Goal: Information Seeking & Learning: Learn about a topic

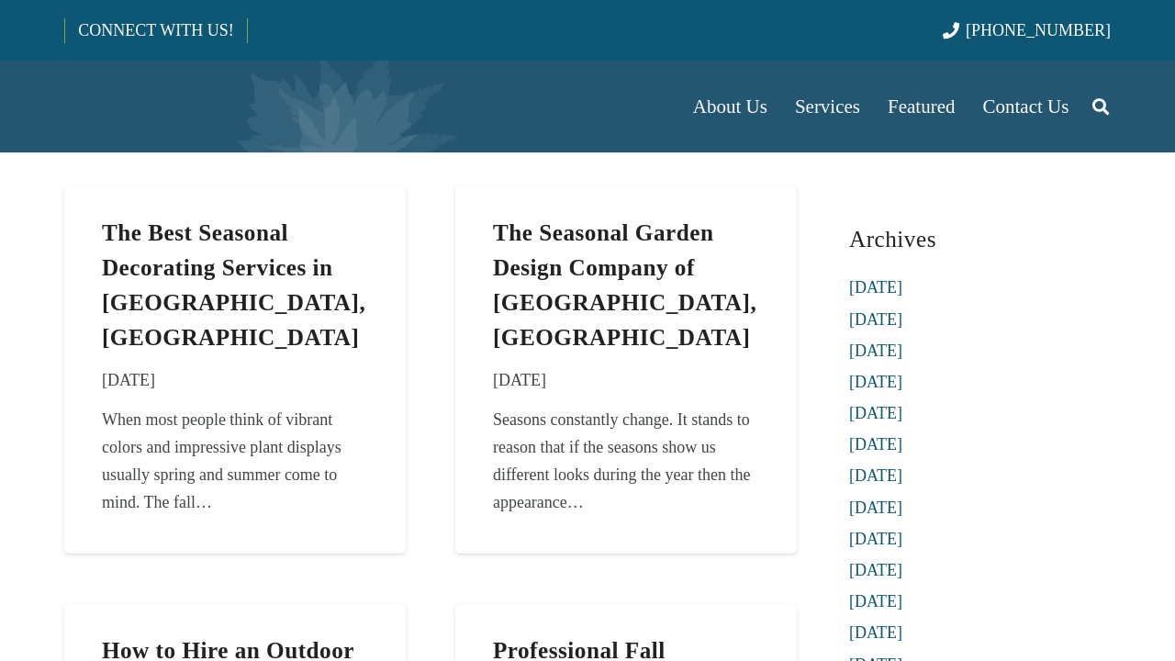
scroll to position [92, 0]
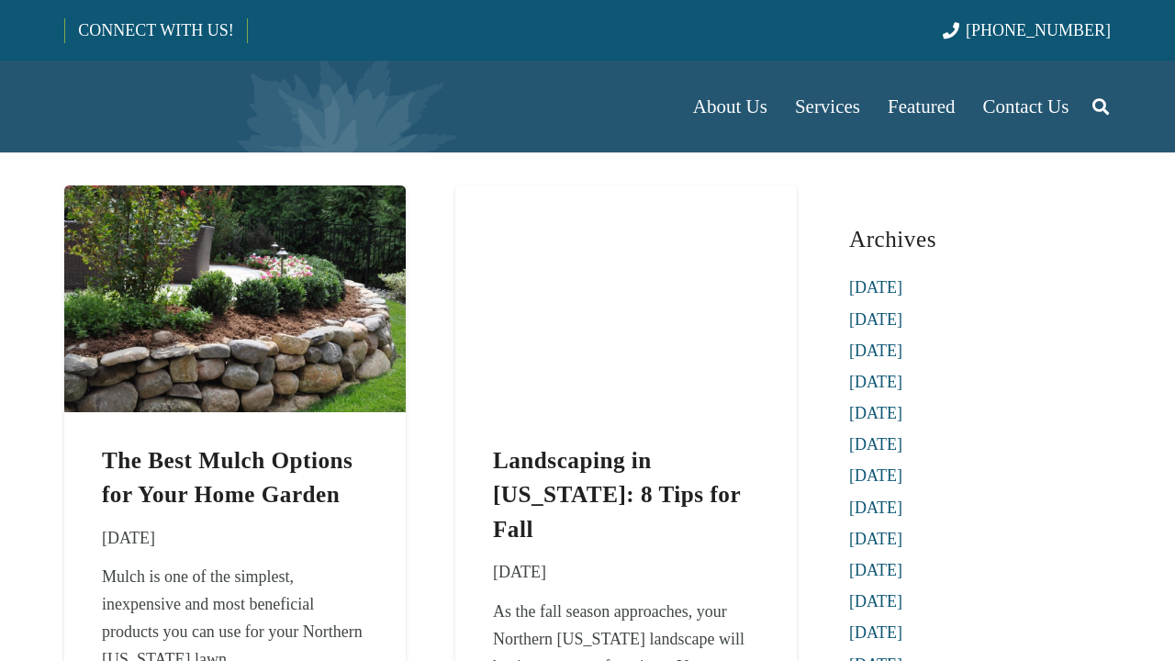
scroll to position [92, 0]
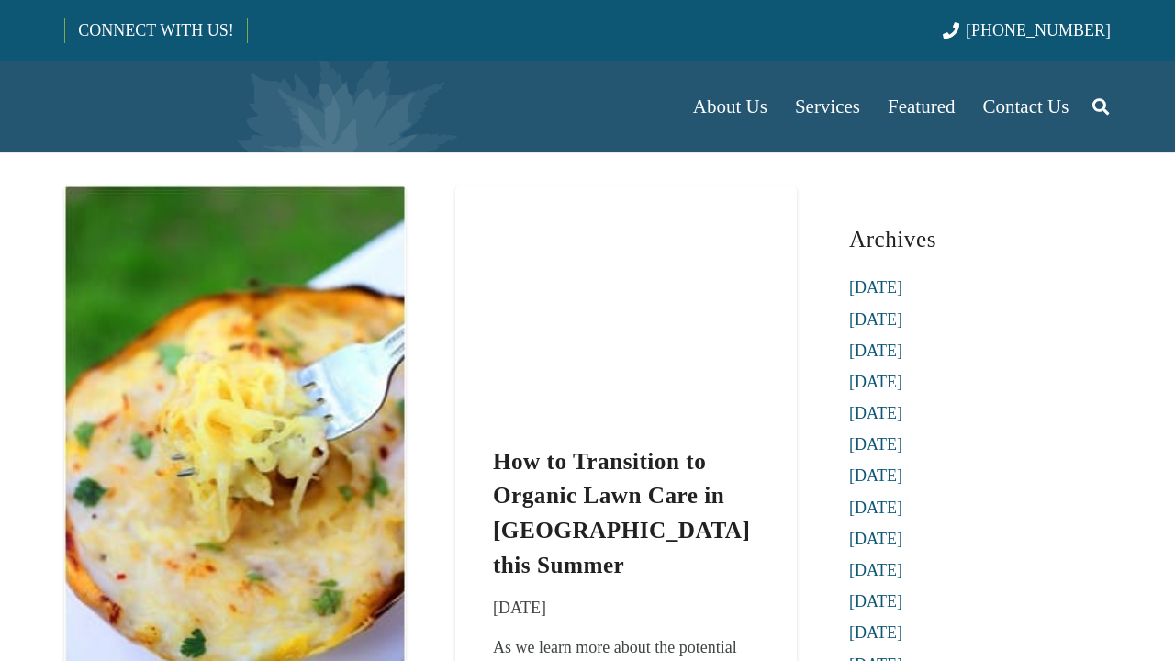
scroll to position [92, 0]
